Goal: Task Accomplishment & Management: Use online tool/utility

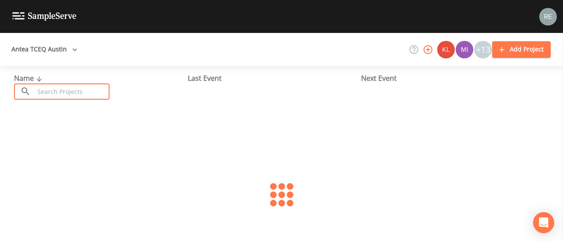
click at [67, 86] on input "text" at bounding box center [71, 92] width 75 height 16
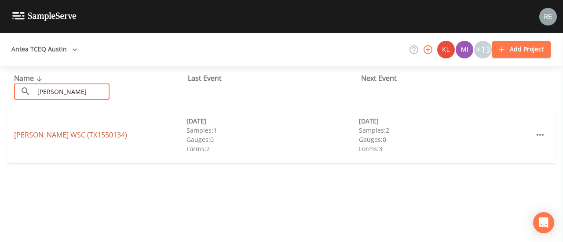
type input "[PERSON_NAME]"
click at [62, 137] on link "[PERSON_NAME] WSC (TX1550134)" at bounding box center [70, 135] width 113 height 10
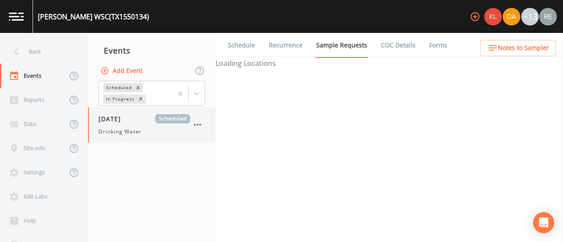
click at [109, 129] on span "Drinking Water" at bounding box center [119, 132] width 43 height 8
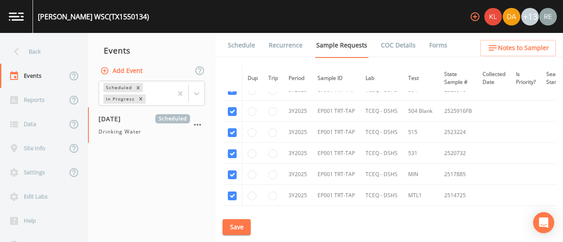
scroll to position [428, 0]
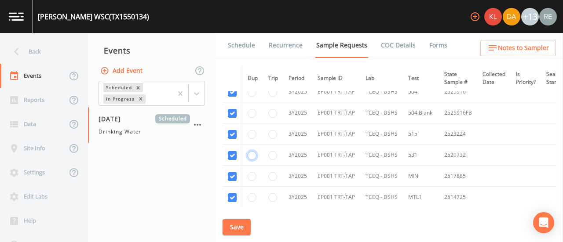
click at [252, 153] on input "radio" at bounding box center [252, 155] width 9 height 9
radio input "true"
click at [251, 133] on input "radio" at bounding box center [252, 134] width 9 height 9
radio input "true"
click at [244, 225] on button "Save" at bounding box center [236, 227] width 28 height 16
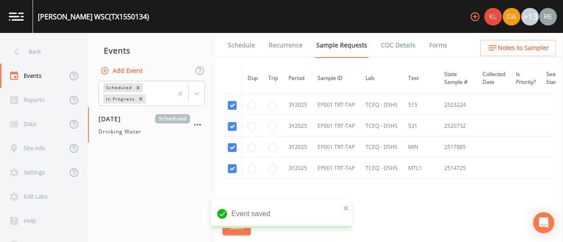
scroll to position [499, 0]
